Goal: Task Accomplishment & Management: Use online tool/utility

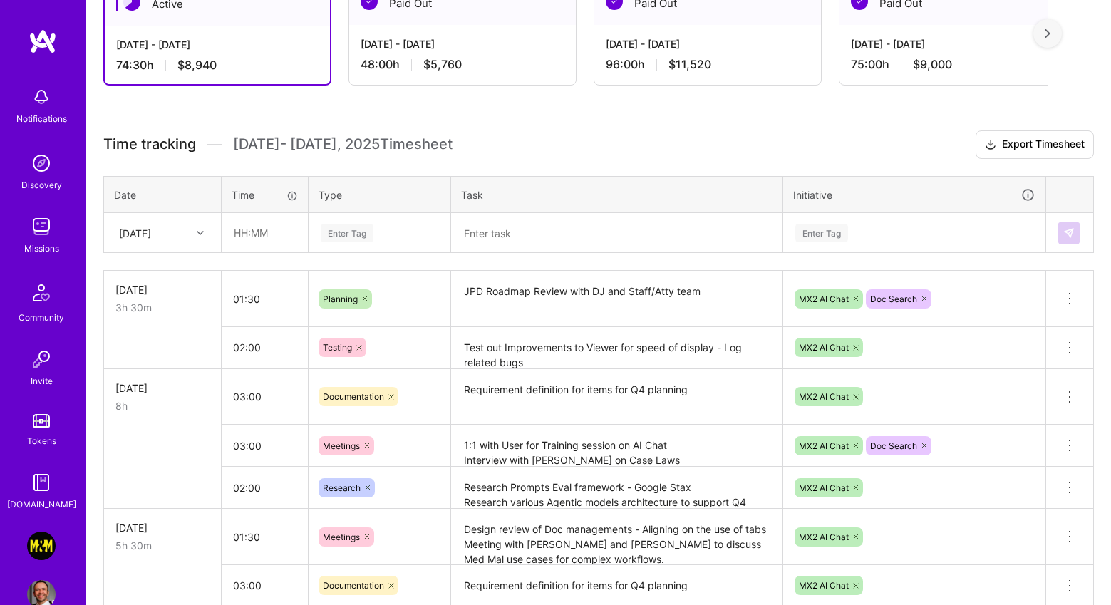
scroll to position [283, 0]
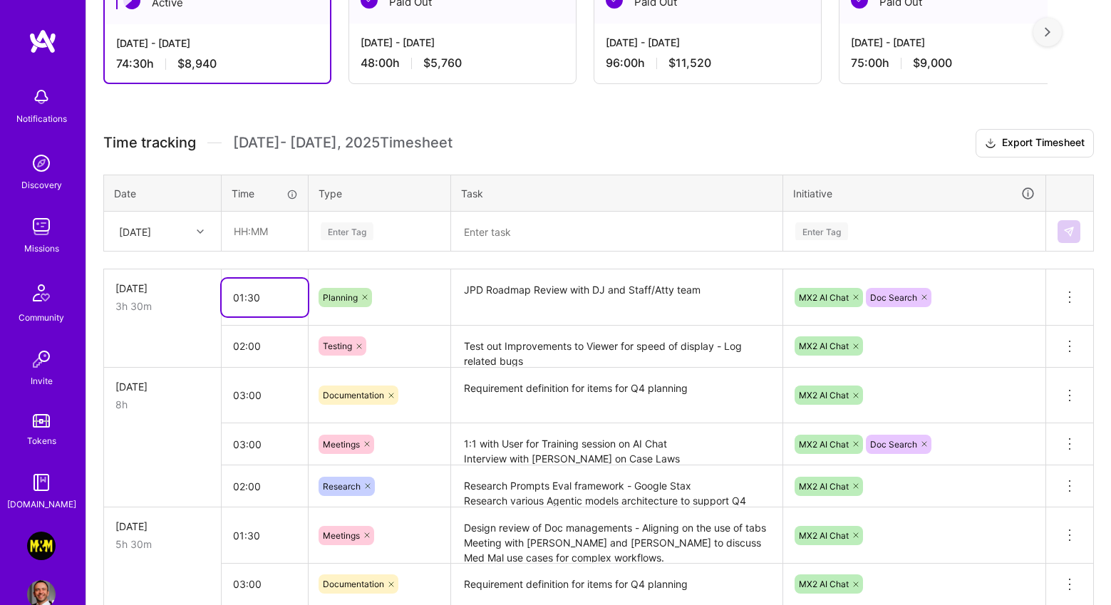
click at [243, 294] on input "01:30" at bounding box center [265, 298] width 86 height 38
type input "02:30"
click at [191, 304] on div "4h 30m" at bounding box center [162, 306] width 94 height 15
click at [277, 232] on input "text" at bounding box center [264, 231] width 85 height 38
type input "01:00"
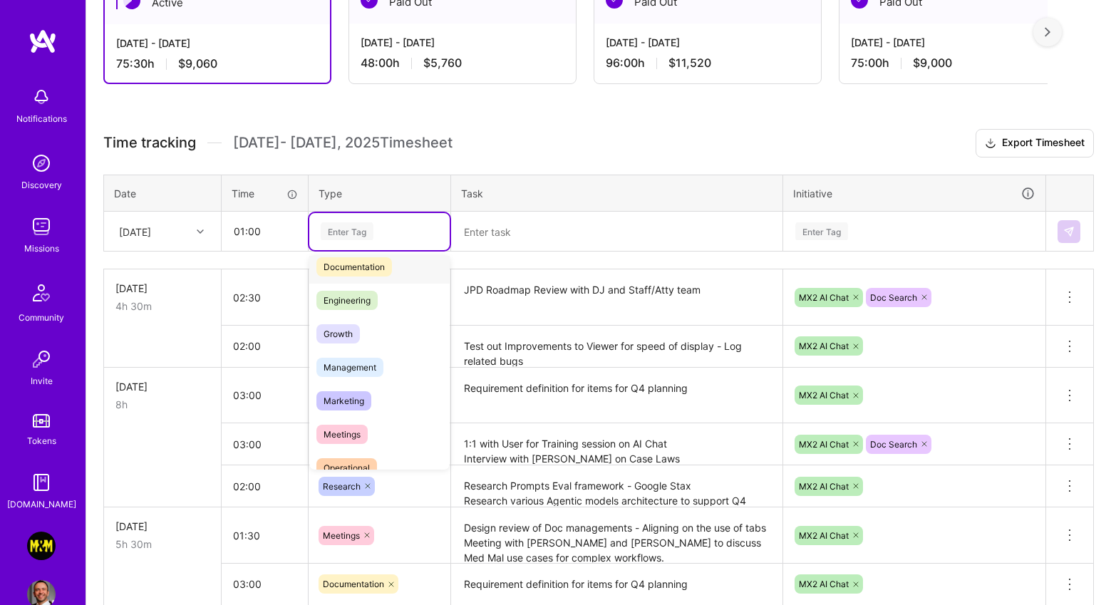
scroll to position [118, 0]
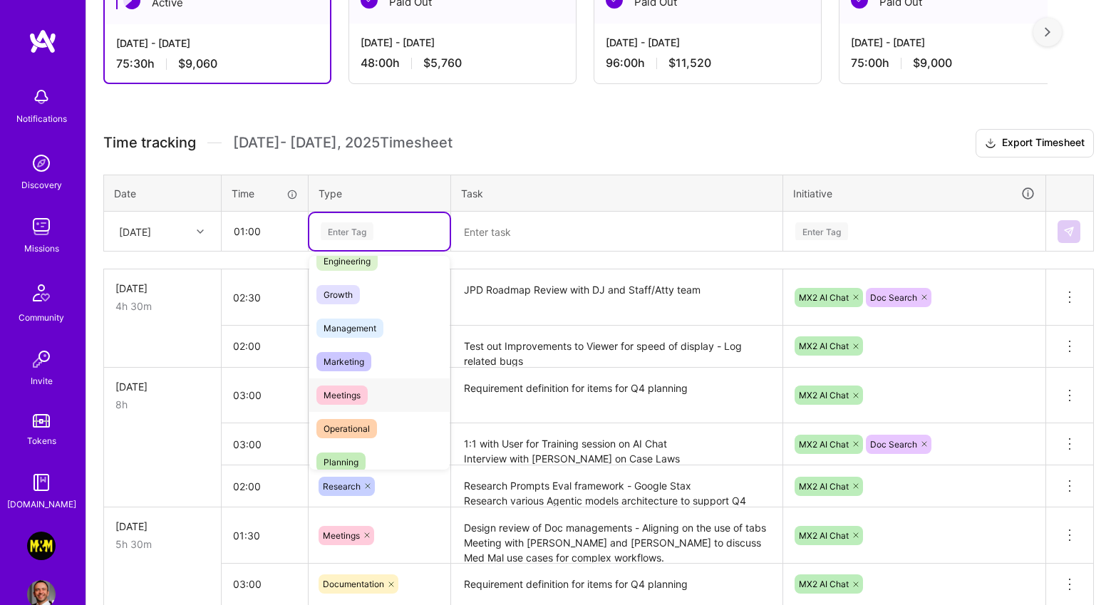
click at [350, 391] on span "Meetings" at bounding box center [341, 395] width 51 height 19
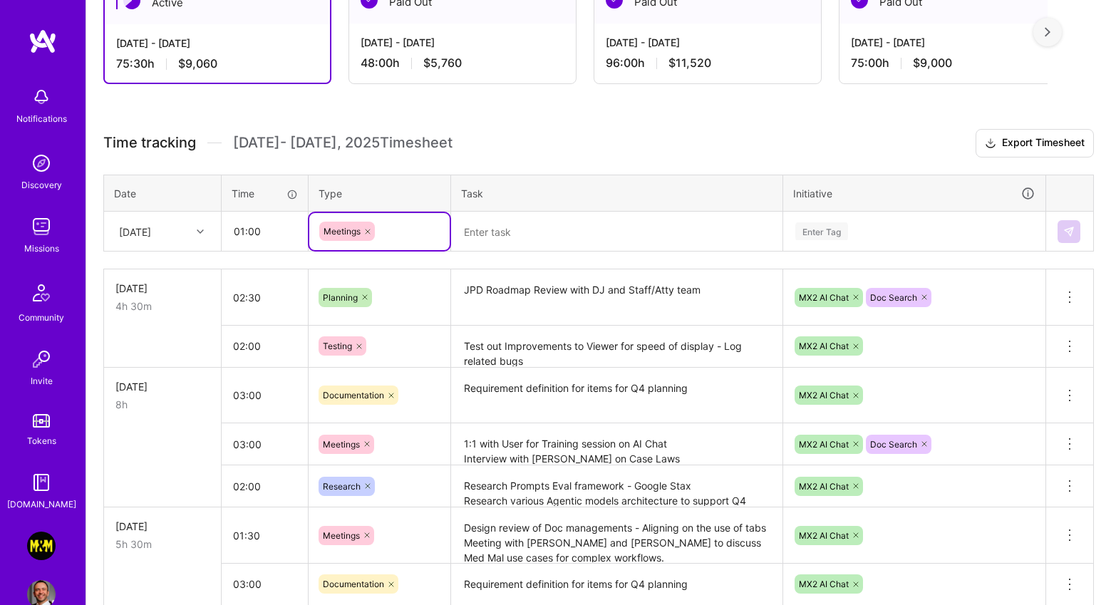
click at [516, 217] on textarea at bounding box center [617, 231] width 329 height 37
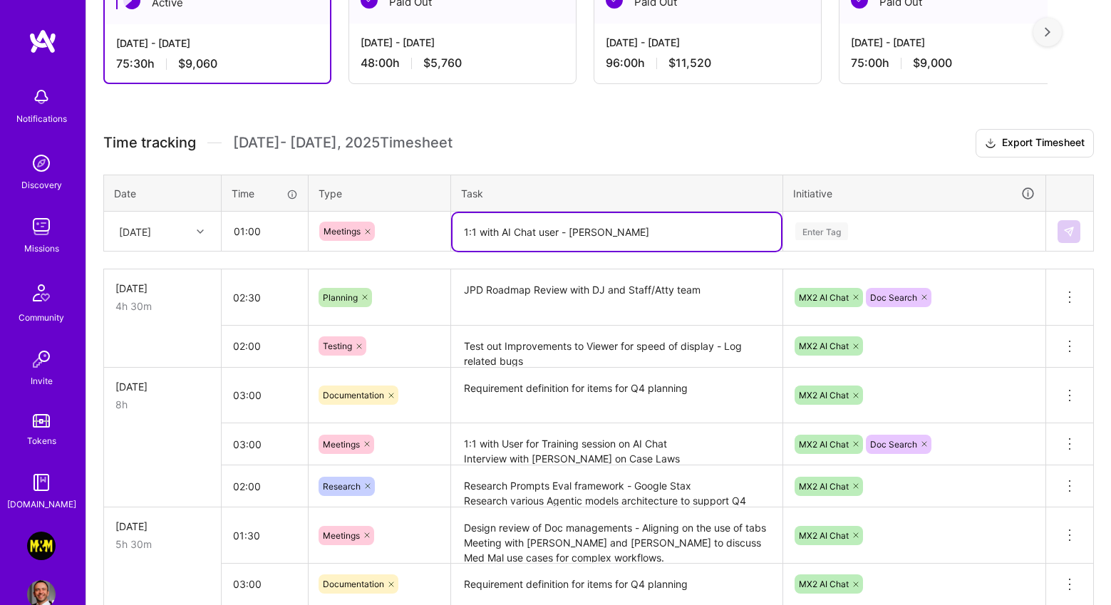
type textarea "1:1 with AI Chat user - [PERSON_NAME]"
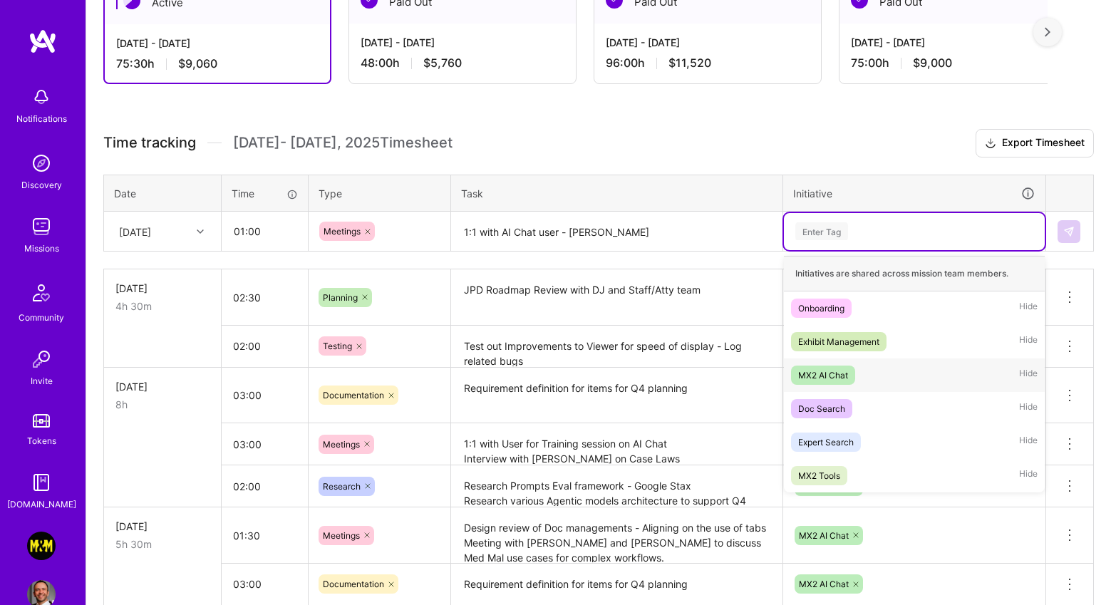
click at [828, 359] on div "MX2 AI Chat Hide" at bounding box center [914, 376] width 261 height 34
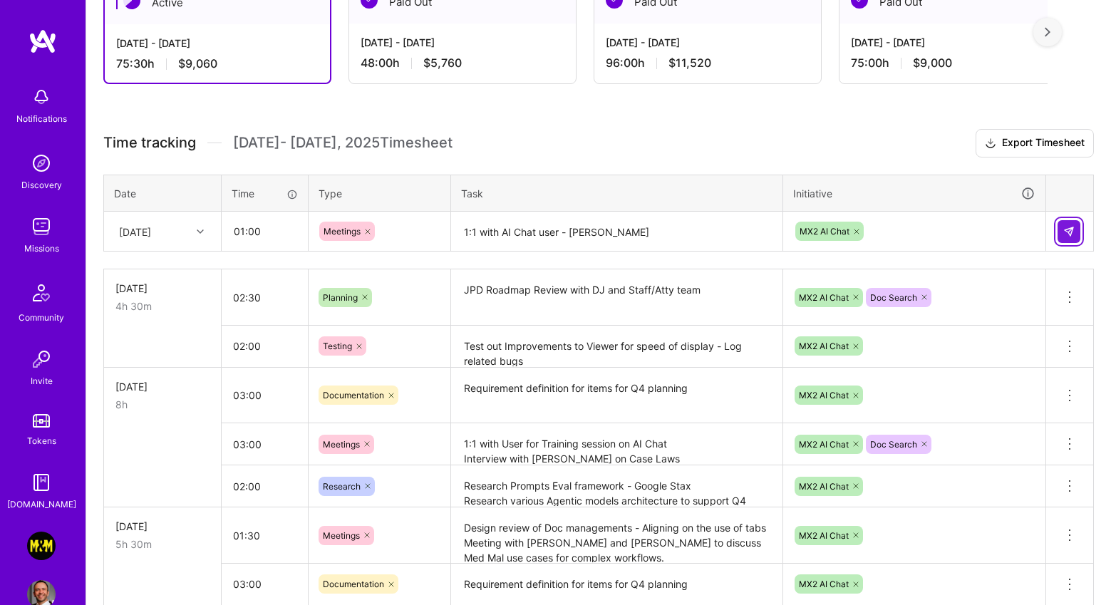
click at [1064, 233] on img at bounding box center [1069, 231] width 11 height 11
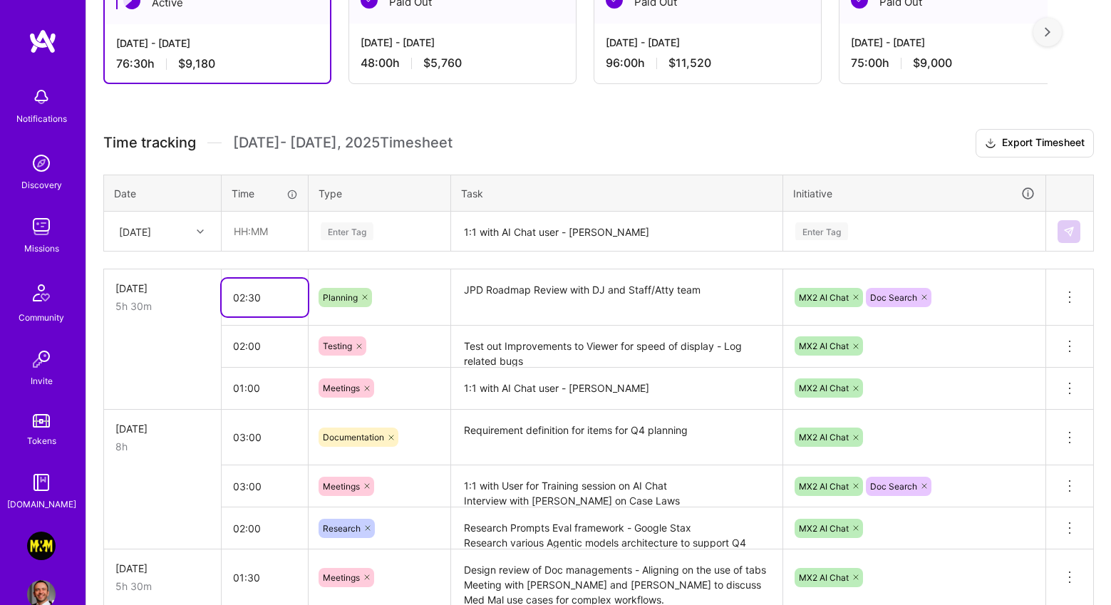
click at [245, 297] on input "02:30" at bounding box center [265, 298] width 86 height 38
click at [188, 289] on div "[DATE]" at bounding box center [162, 288] width 94 height 15
click at [257, 237] on input "text" at bounding box center [264, 231] width 85 height 38
type input "1"
type input "02:00"
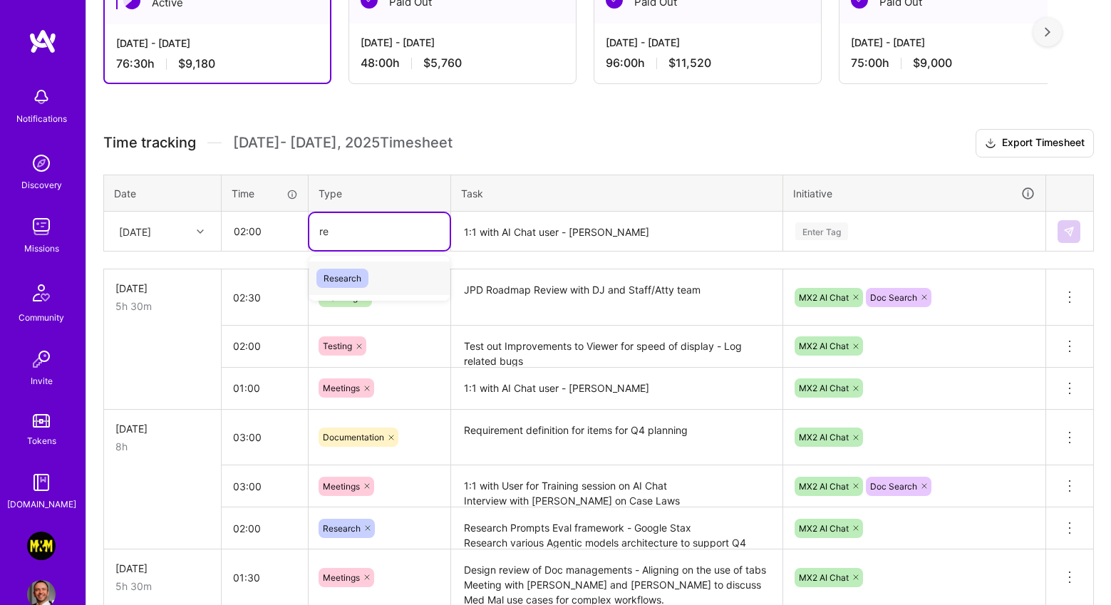
type input "r"
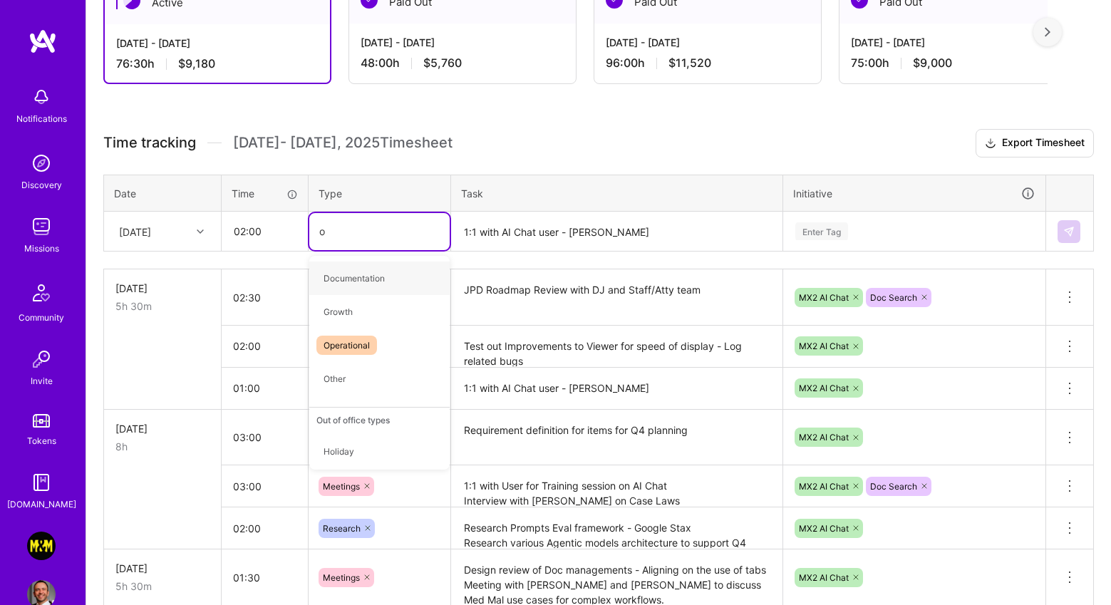
type input "op"
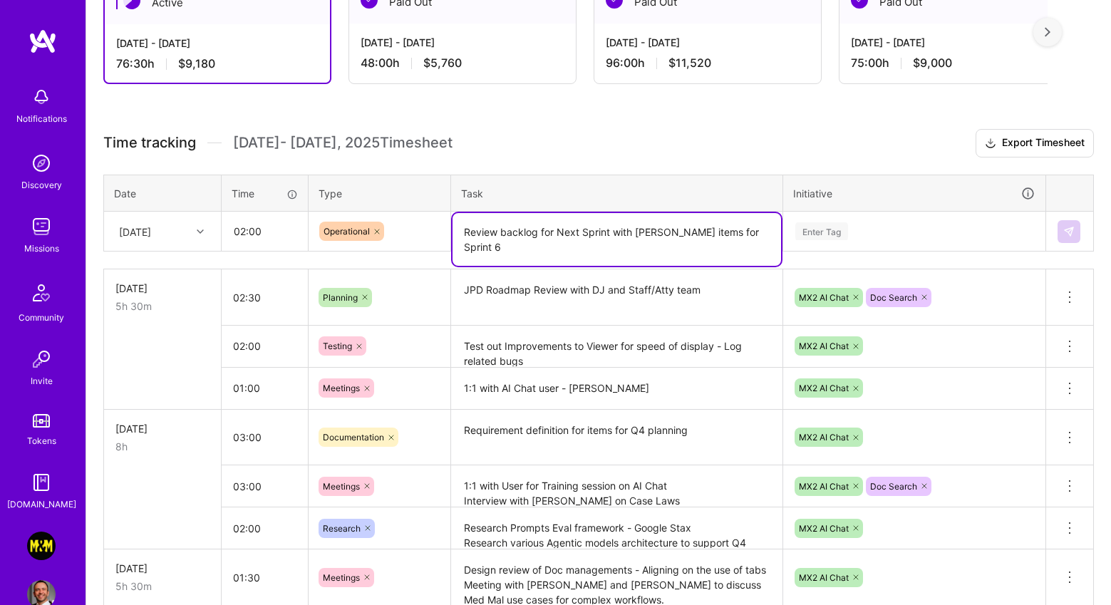
type textarea "Review backlog for Next Sprint with [PERSON_NAME] items for Sprint 6"
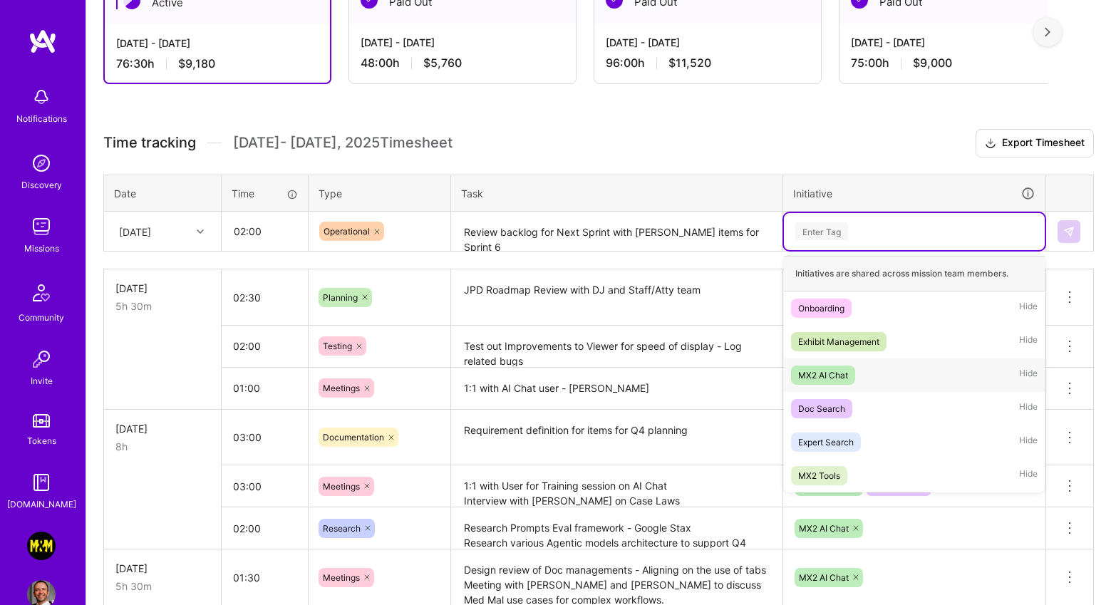
click at [868, 372] on div "MX2 AI Chat Hide" at bounding box center [914, 376] width 261 height 34
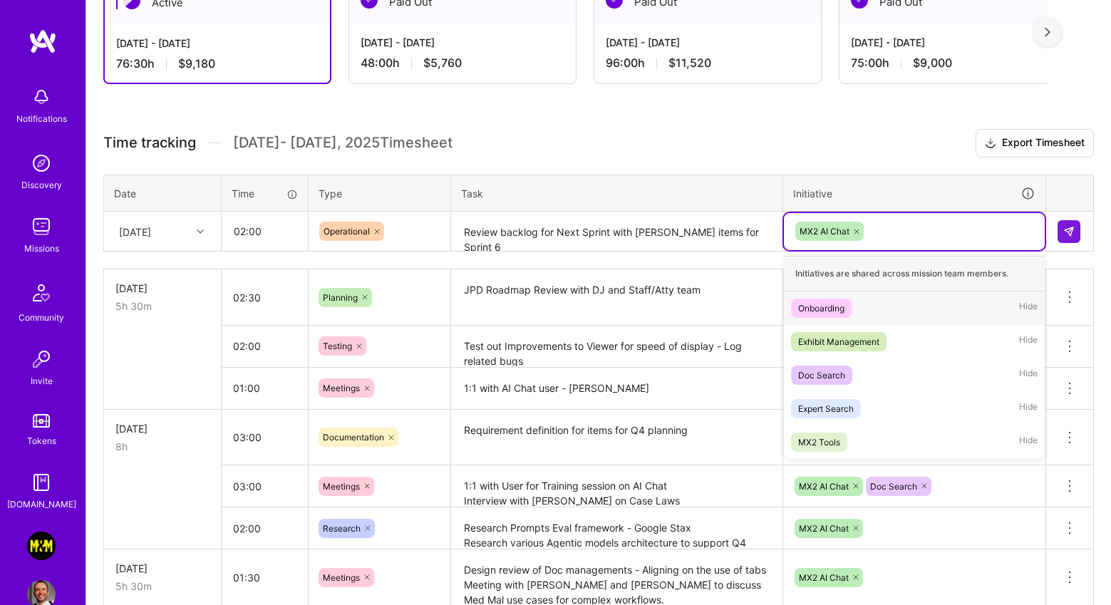
click at [894, 227] on div "MX2 AI Chat" at bounding box center [914, 231] width 241 height 22
click at [843, 376] on div "Doc Search" at bounding box center [821, 375] width 47 height 15
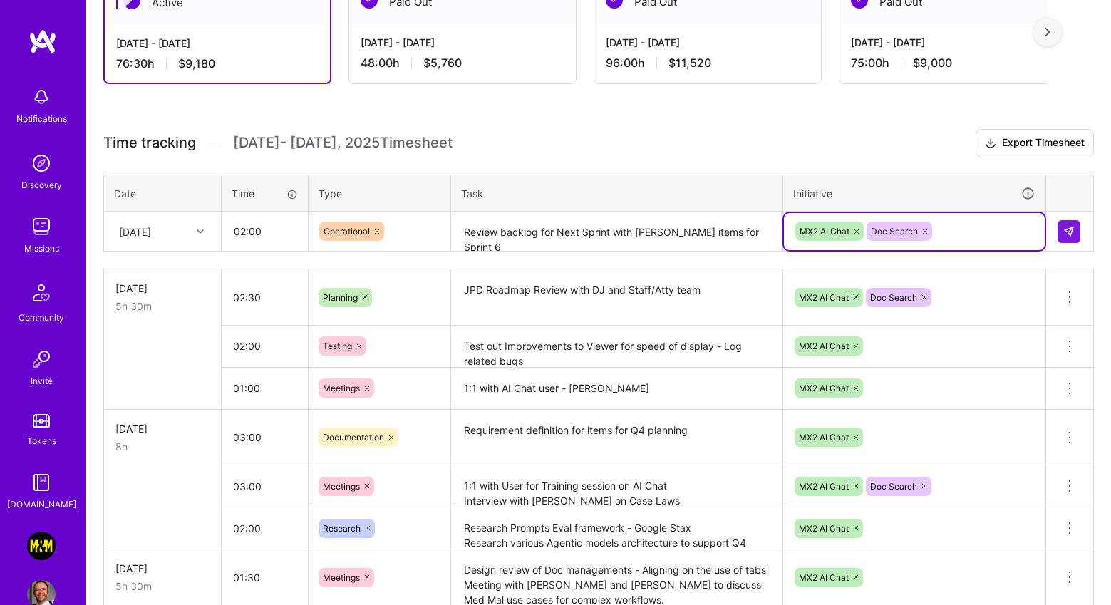
click at [1071, 243] on td at bounding box center [1070, 232] width 48 height 40
click at [1061, 228] on button at bounding box center [1069, 231] width 23 height 23
